Goal: Task Accomplishment & Management: Complete application form

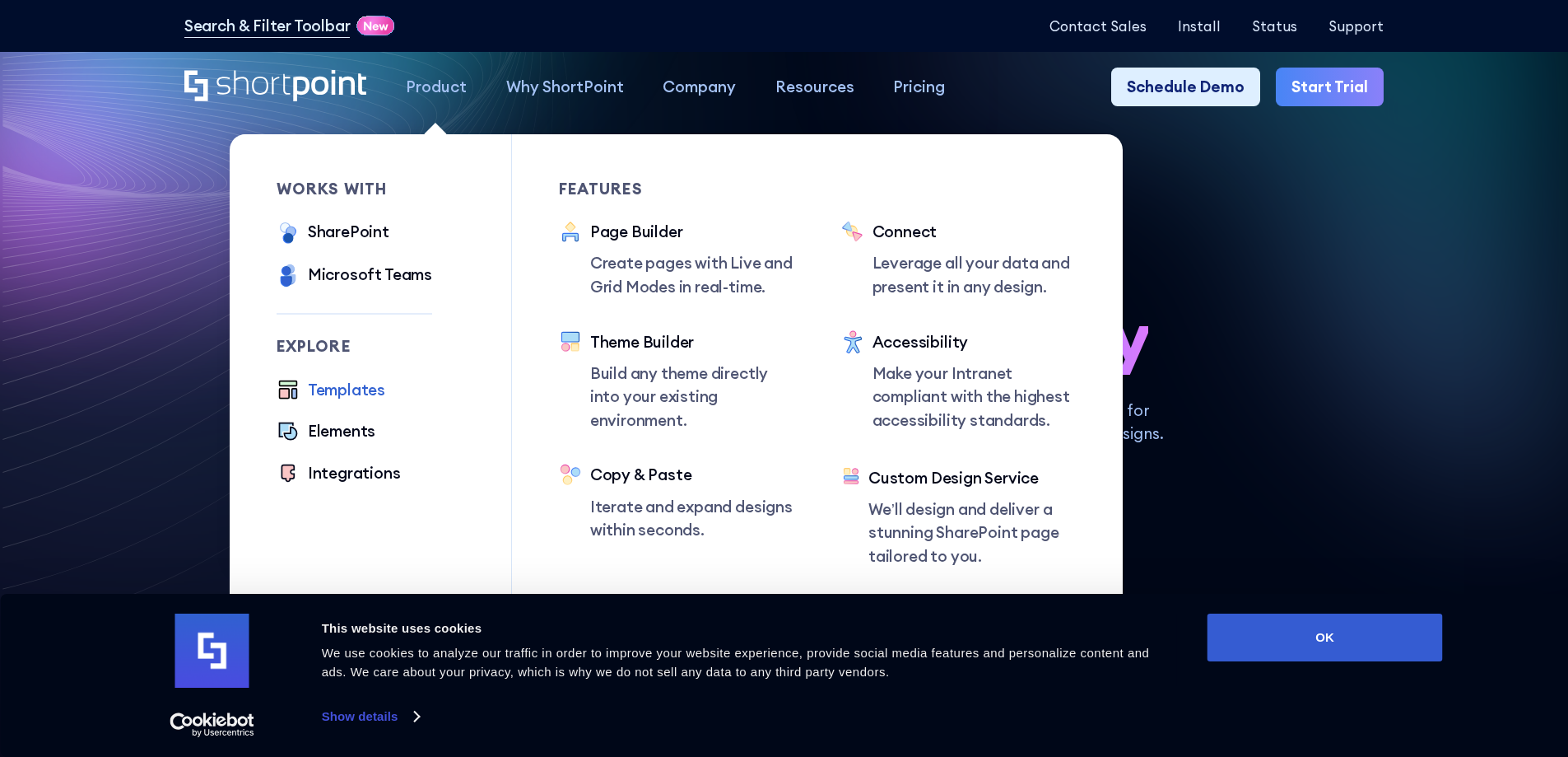
click at [363, 387] on div "Templates" at bounding box center [347, 389] width 78 height 24
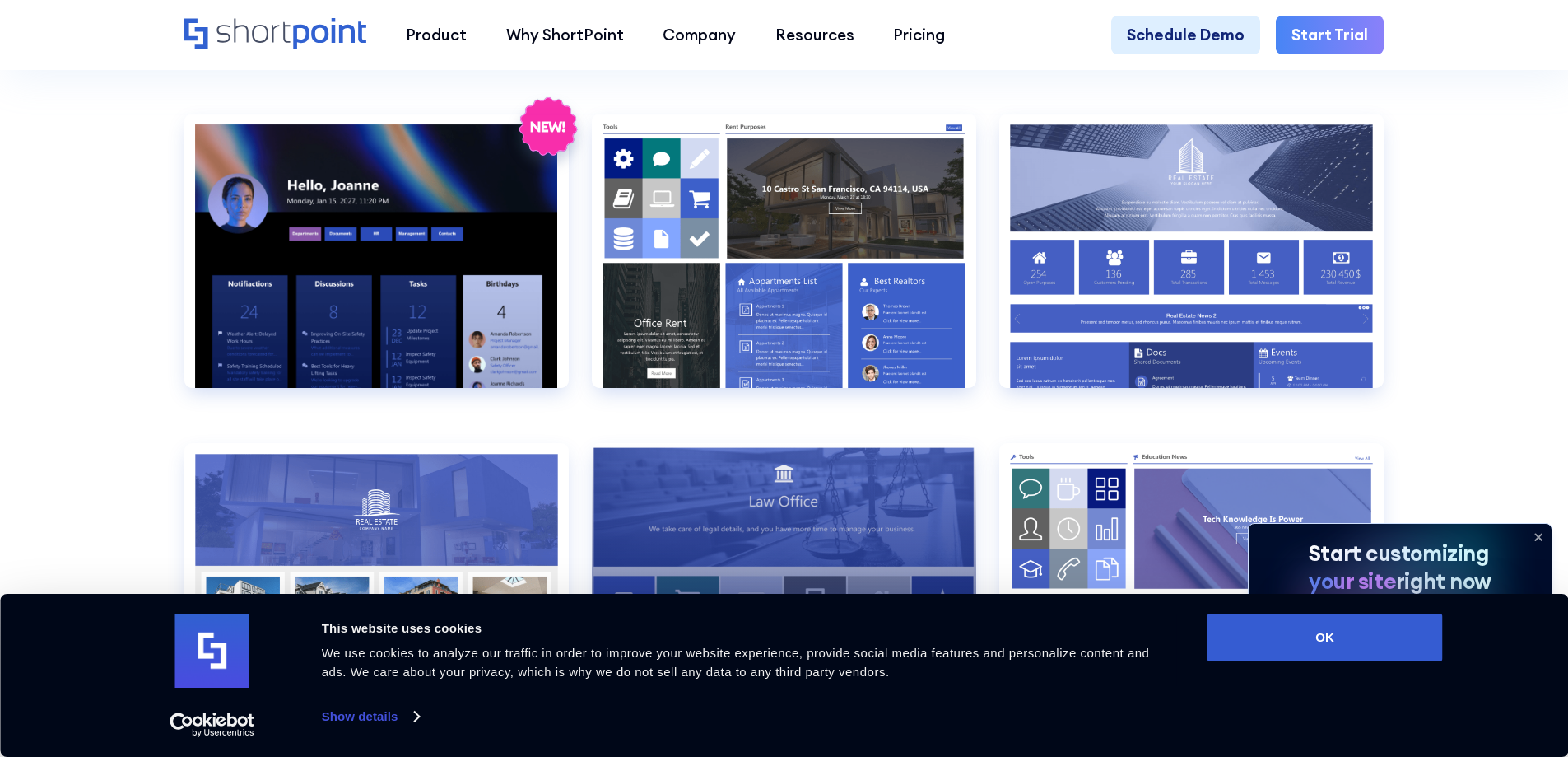
scroll to position [1894, 0]
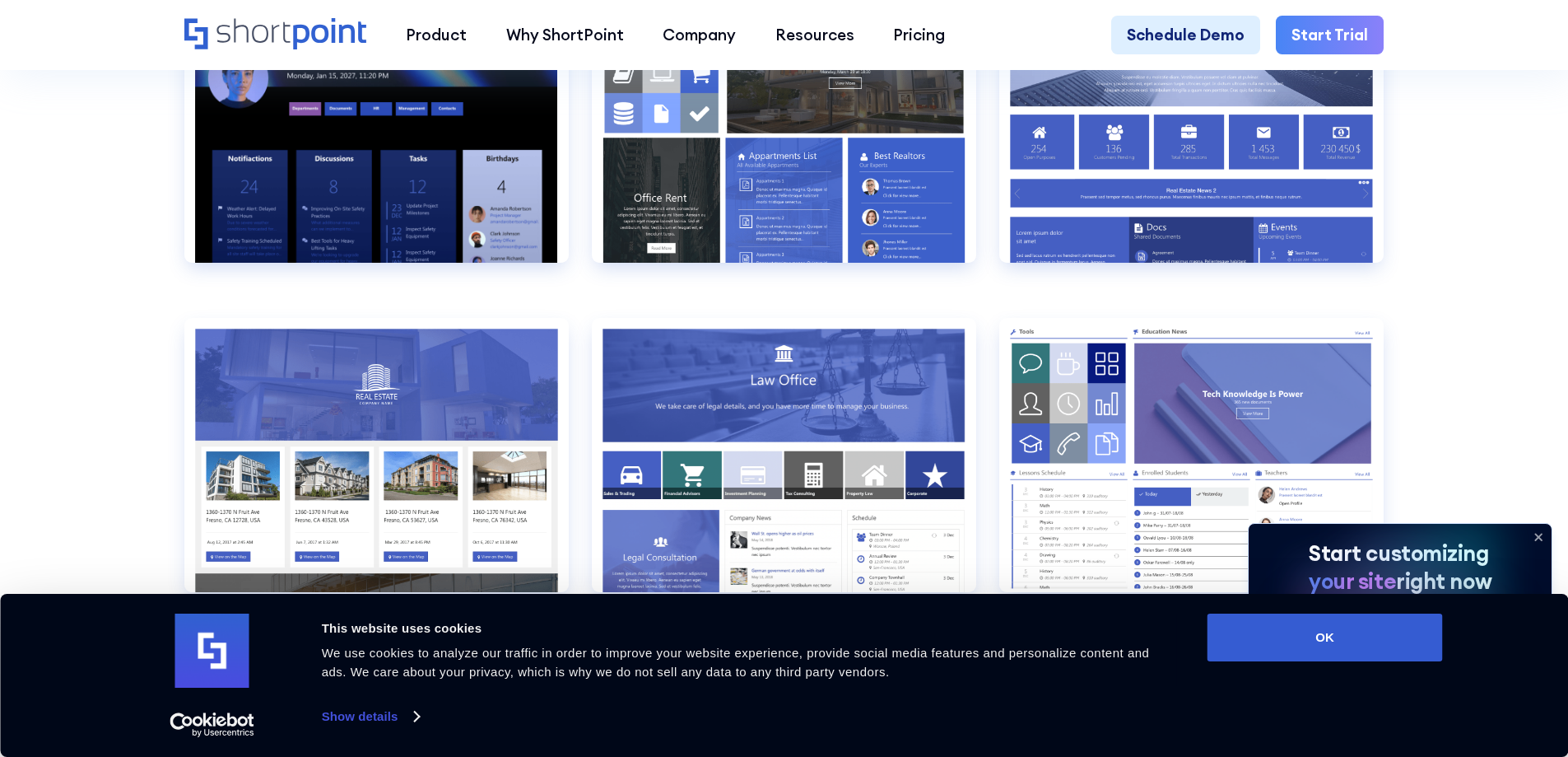
click at [1542, 536] on icon at bounding box center [1539, 537] width 26 height 26
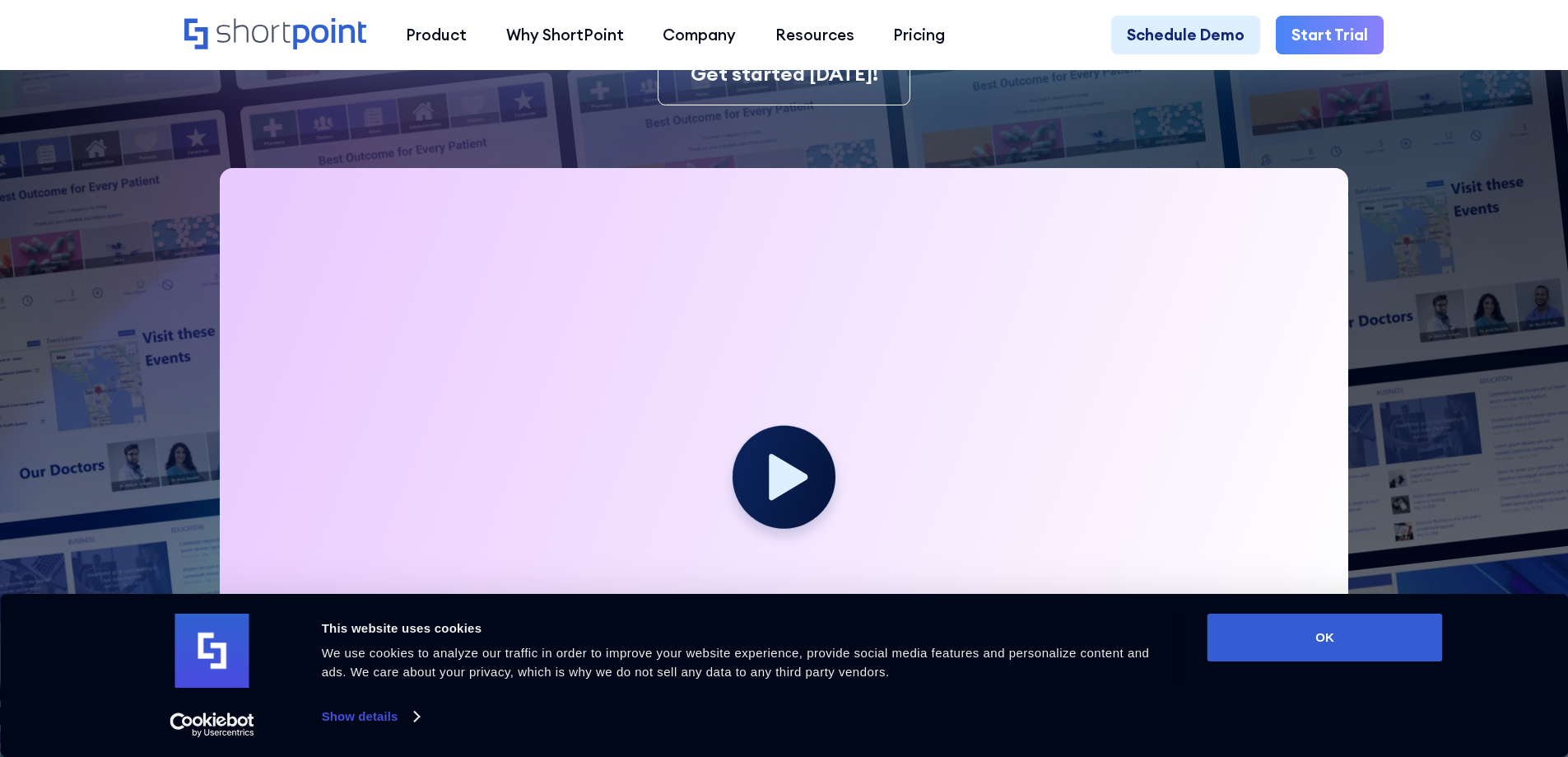
scroll to position [257, 0]
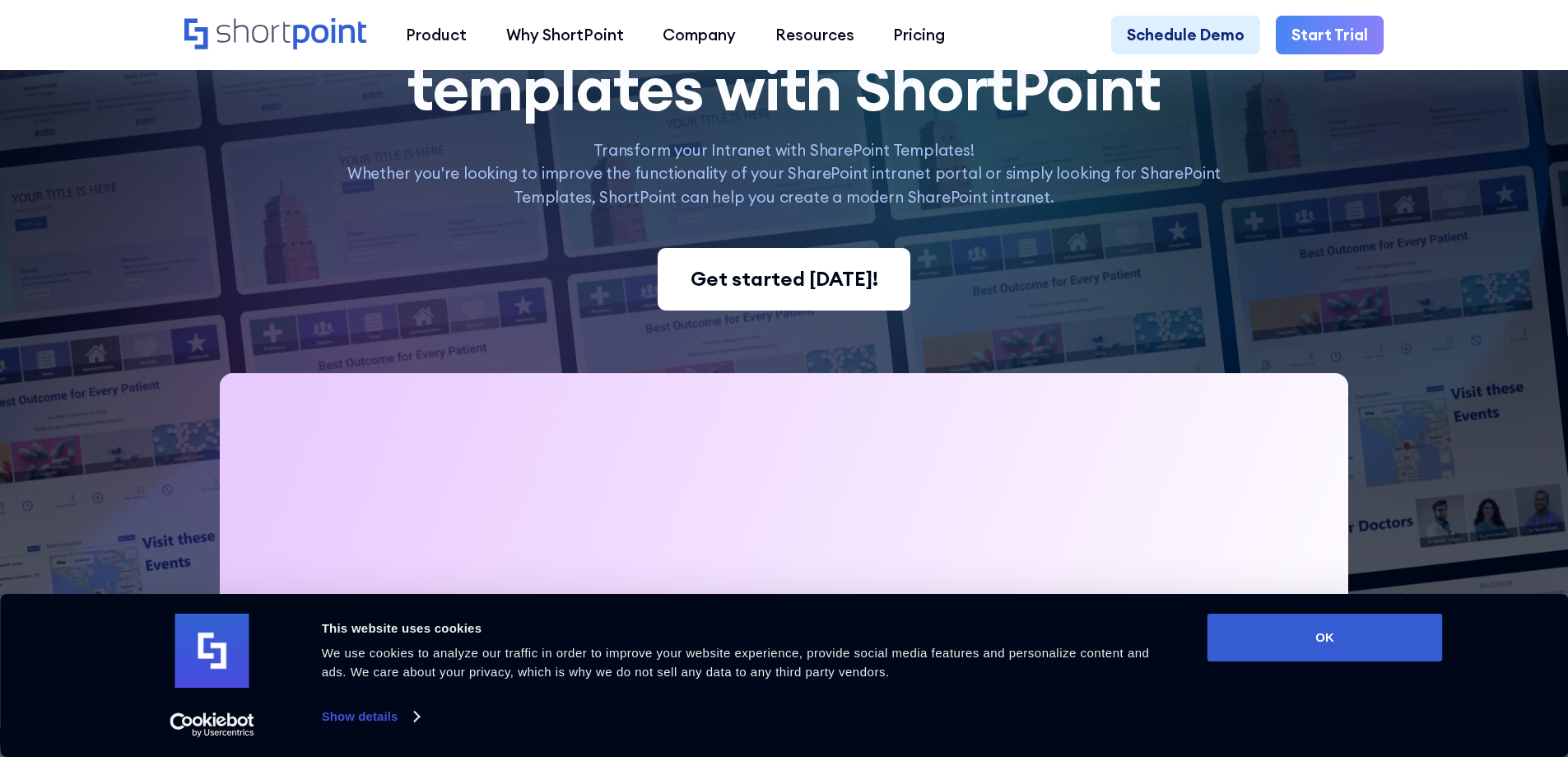
click at [832, 290] on div "Get started [DATE]!" at bounding box center [784, 279] width 188 height 30
